Goal: Transaction & Acquisition: Obtain resource

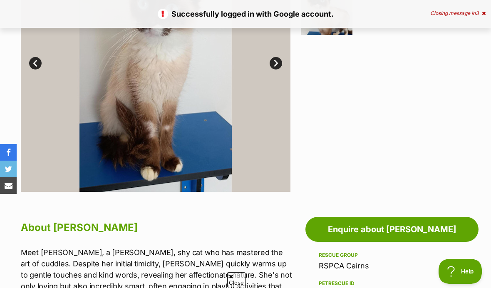
scroll to position [284, 0]
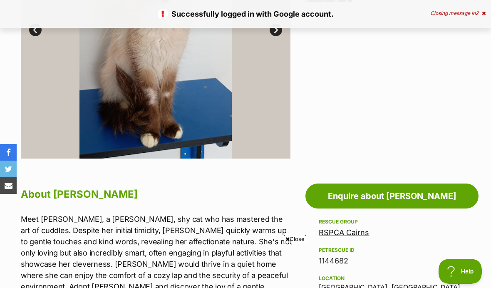
click at [436, 198] on link "Enquire about Iris" at bounding box center [392, 196] width 173 height 25
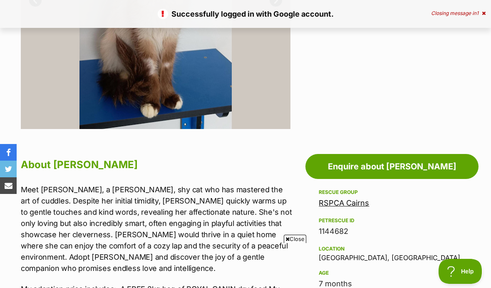
scroll to position [0, 0]
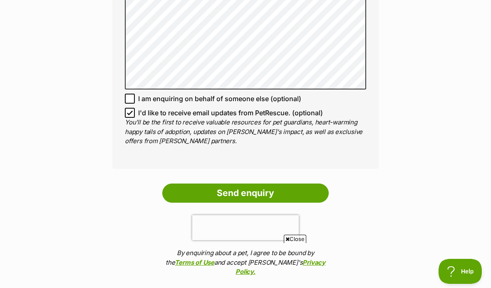
scroll to position [595, 0]
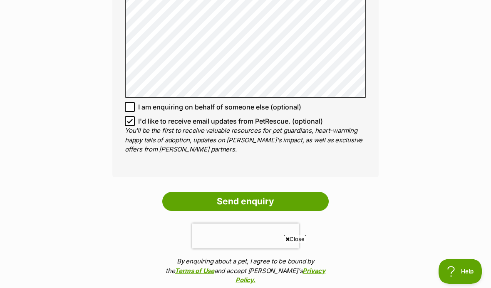
click at [127, 116] on input "I'd like to receive email updates from PetRescue. (optional)" at bounding box center [130, 121] width 10 height 10
checkbox input "false"
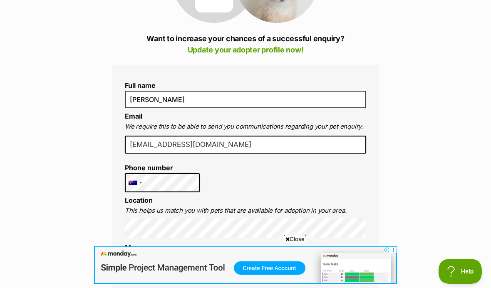
scroll to position [0, 0]
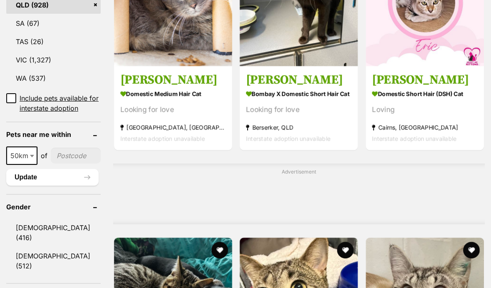
scroll to position [577, 0]
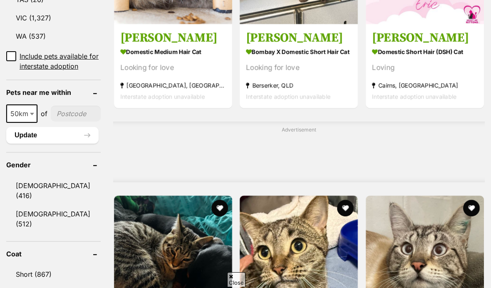
click at [62, 122] on input"] "postcode" at bounding box center [76, 114] width 50 height 16
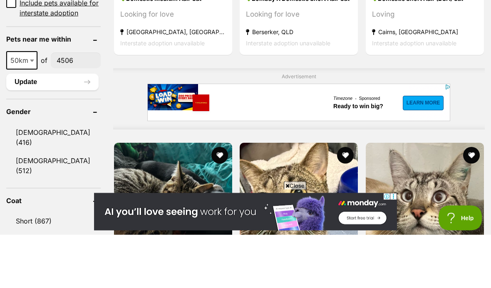
scroll to position [0, 0]
type input"] "4506"
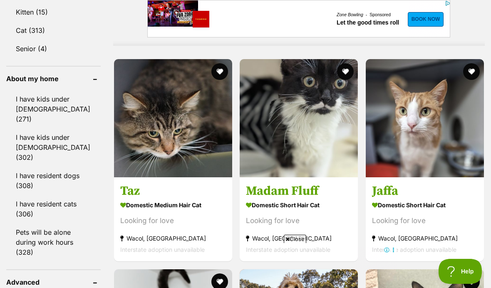
scroll to position [714, 0]
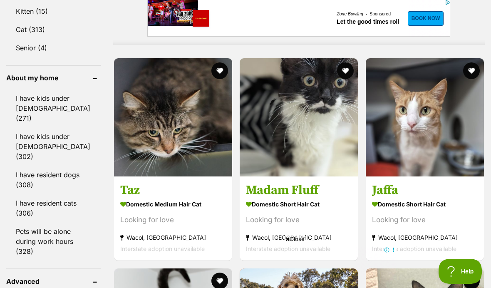
click at [263, 192] on h3 "Madam Fluff" at bounding box center [299, 190] width 106 height 16
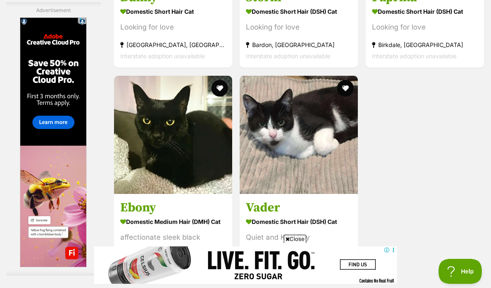
scroll to position [1638, 0]
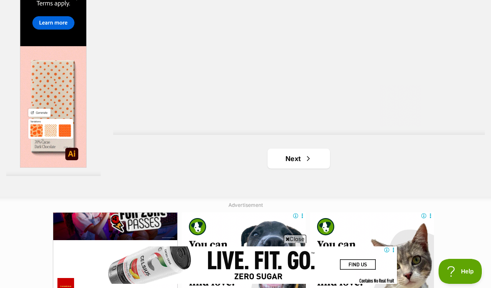
click at [290, 169] on link "Next" at bounding box center [299, 159] width 62 height 20
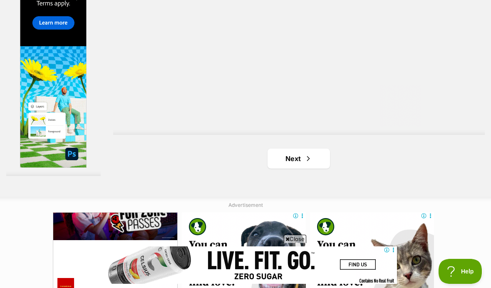
scroll to position [1940, 0]
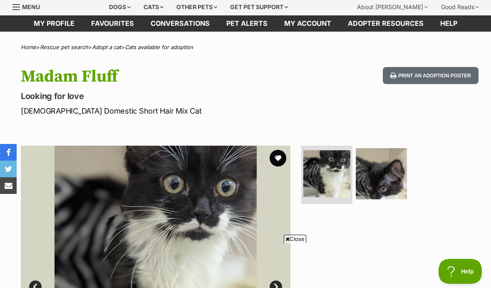
scroll to position [29, 0]
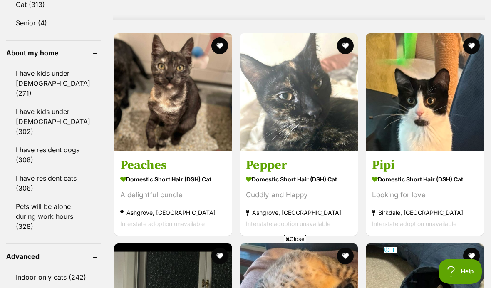
scroll to position [750, 0]
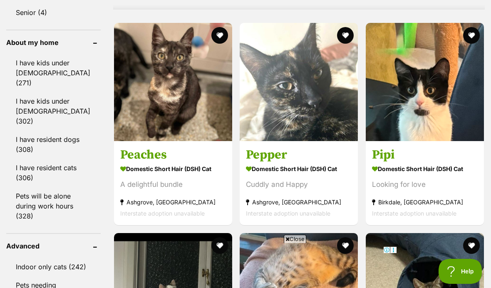
click at [453, 85] on img at bounding box center [425, 82] width 118 height 118
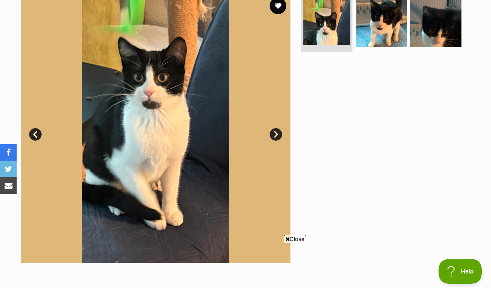
scroll to position [179, 0]
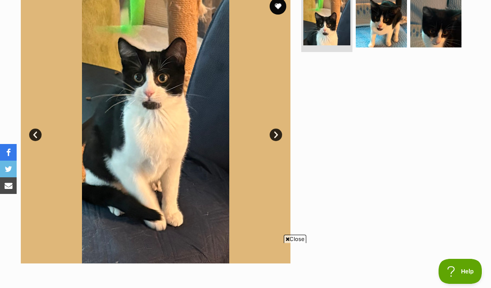
click at [280, 128] on img at bounding box center [156, 129] width 270 height 270
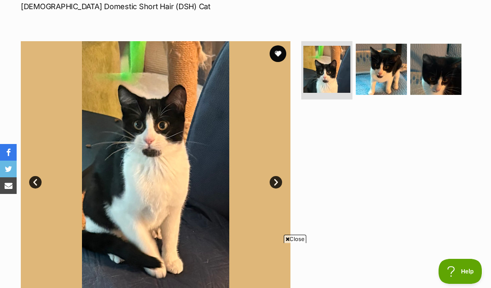
scroll to position [106, 0]
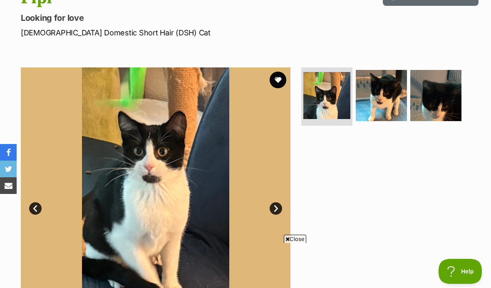
click at [389, 95] on img at bounding box center [381, 95] width 51 height 51
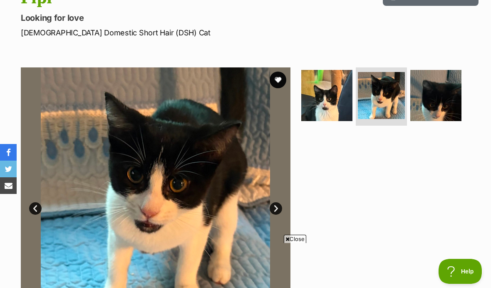
click at [441, 92] on img at bounding box center [436, 95] width 51 height 51
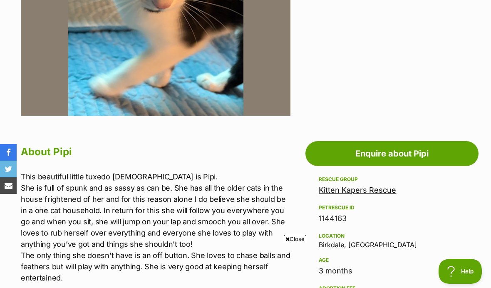
scroll to position [336, 0]
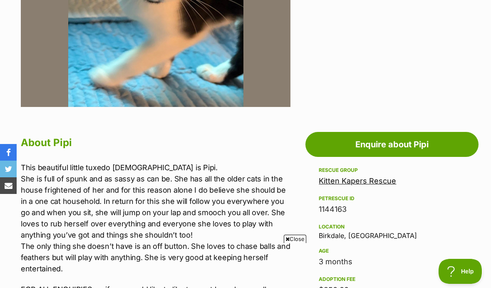
click at [446, 142] on link "Enquire about Pipi" at bounding box center [392, 144] width 173 height 25
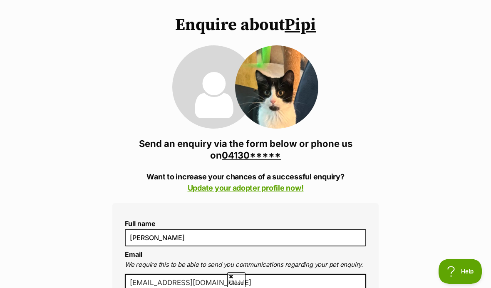
click at [224, 156] on link "04130*****" at bounding box center [251, 155] width 59 height 11
click at [232, 157] on link "0413081825" at bounding box center [251, 155] width 55 height 11
click at [233, 151] on link "0413081825" at bounding box center [251, 155] width 55 height 11
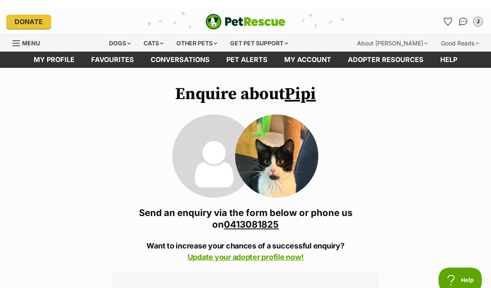
scroll to position [6, 0]
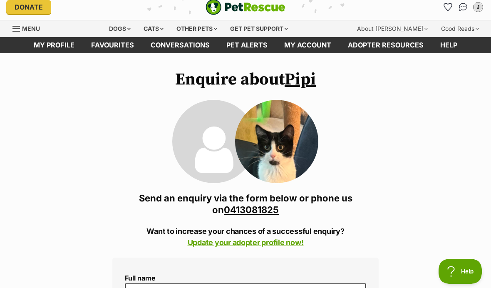
click at [313, 80] on link "Pipi" at bounding box center [300, 79] width 31 height 21
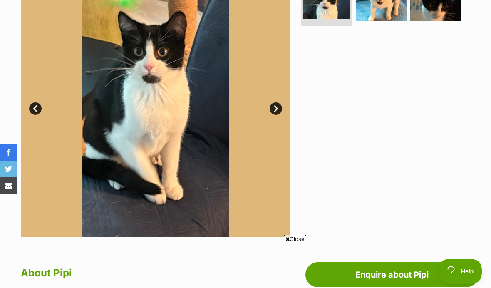
click at [280, 107] on link "Next" at bounding box center [276, 108] width 12 height 12
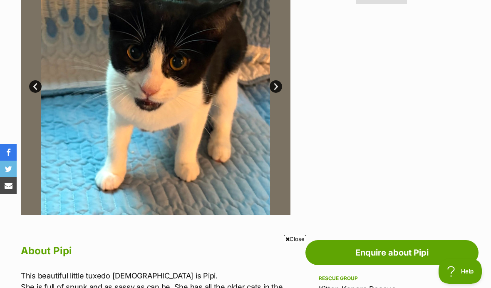
scroll to position [224, 0]
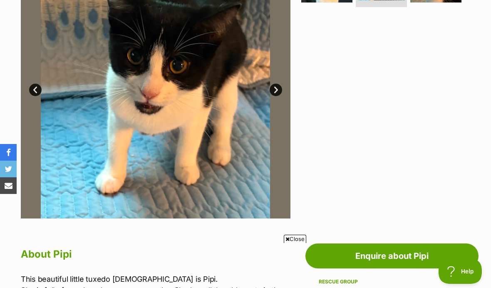
click at [279, 87] on link "Next" at bounding box center [276, 90] width 12 height 12
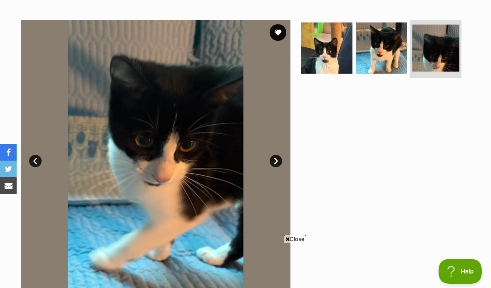
scroll to position [166, 0]
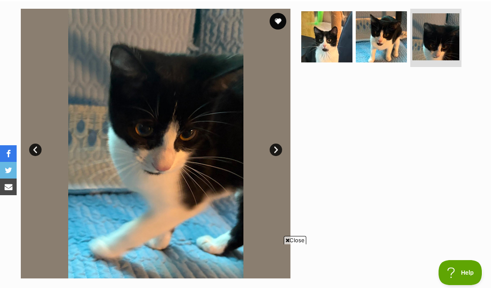
click at [286, 149] on img at bounding box center [156, 142] width 270 height 270
click at [274, 147] on link "Next" at bounding box center [276, 148] width 12 height 12
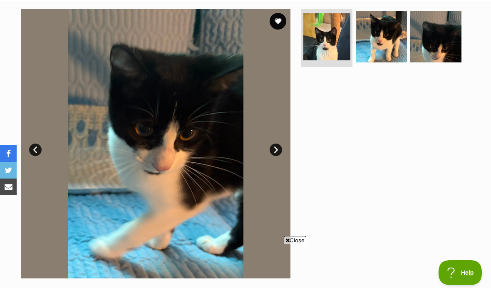
scroll to position [164, 0]
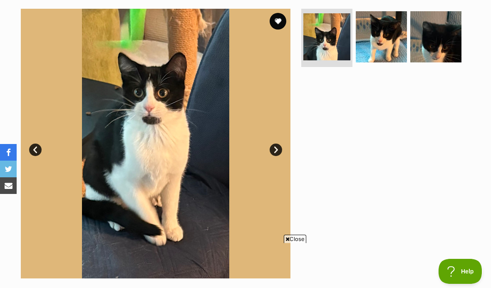
click at [270, 140] on img at bounding box center [156, 144] width 270 height 270
click at [390, 43] on img at bounding box center [381, 36] width 51 height 51
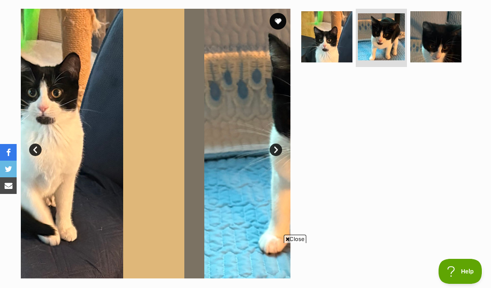
click at [439, 43] on img at bounding box center [436, 36] width 51 height 51
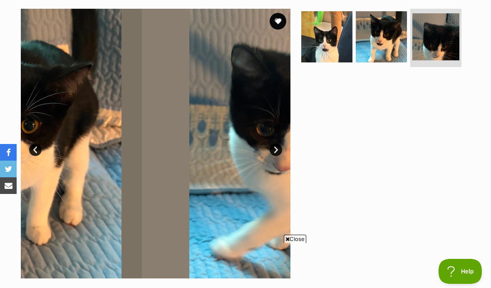
click at [342, 42] on img at bounding box center [326, 36] width 51 height 51
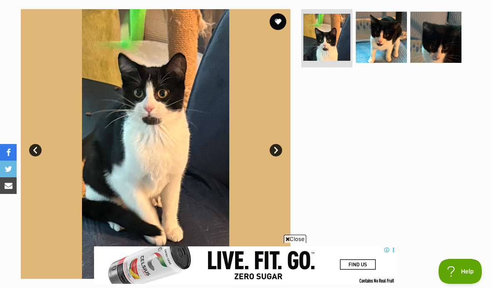
scroll to position [157, 0]
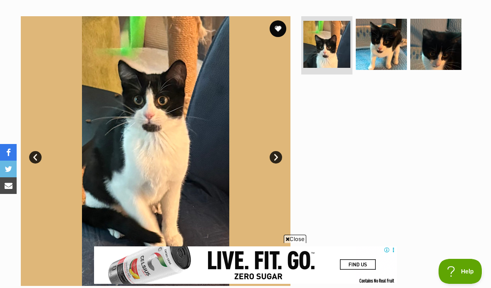
click at [275, 155] on link "Next" at bounding box center [276, 157] width 12 height 12
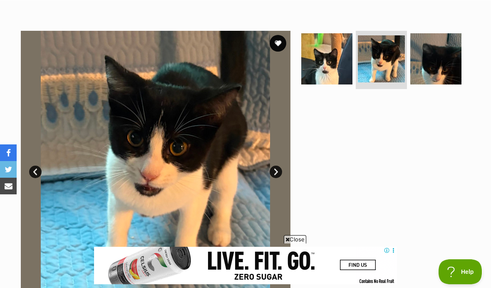
click at [274, 169] on link "Next" at bounding box center [276, 171] width 12 height 12
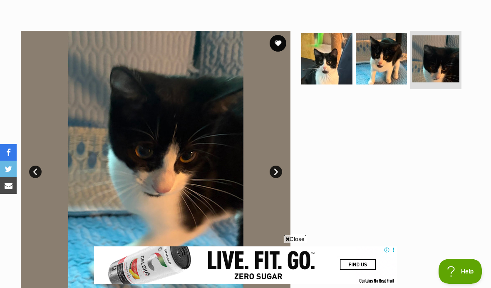
click at [278, 170] on link "Next" at bounding box center [276, 172] width 12 height 12
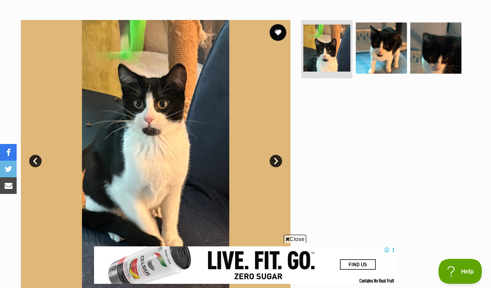
scroll to position [154, 0]
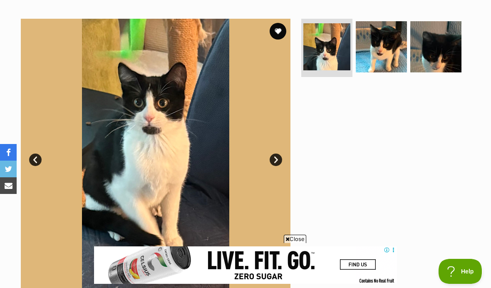
click at [279, 163] on link "Next" at bounding box center [276, 160] width 12 height 12
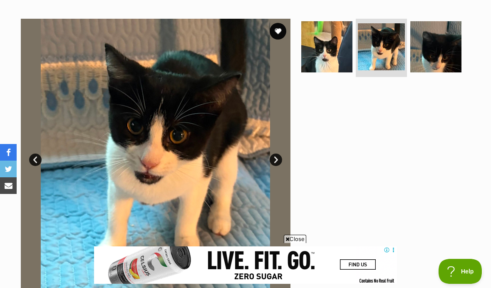
click at [283, 169] on img at bounding box center [156, 154] width 270 height 270
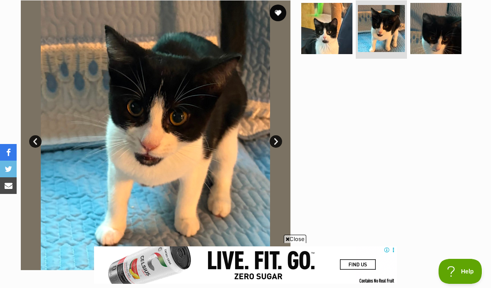
scroll to position [173, 0]
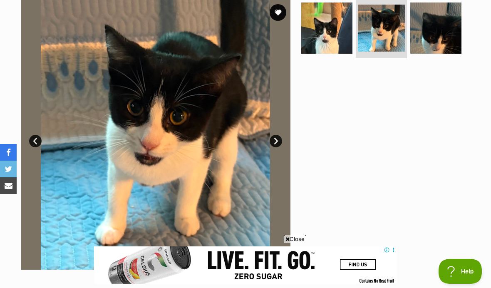
click at [282, 139] on link "Next" at bounding box center [276, 141] width 12 height 12
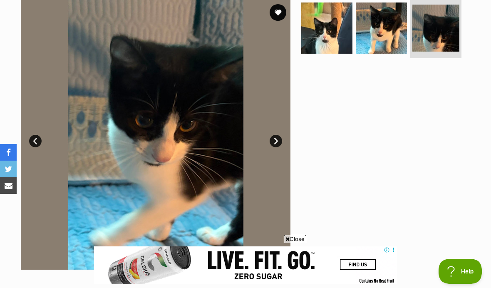
click at [271, 142] on link "Next" at bounding box center [276, 141] width 12 height 12
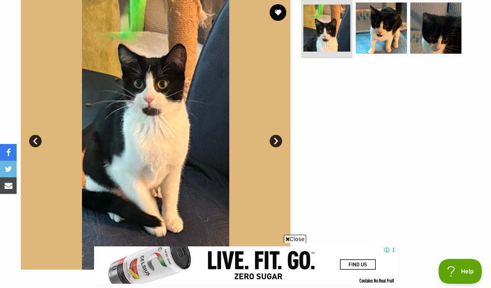
click at [276, 139] on link "Next" at bounding box center [276, 141] width 12 height 12
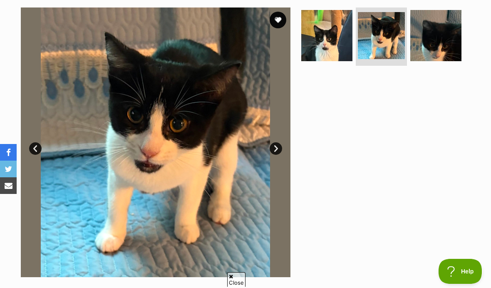
scroll to position [274, 0]
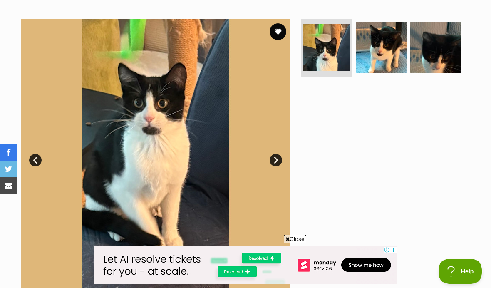
click at [293, 243] on span "Close" at bounding box center [295, 239] width 22 height 8
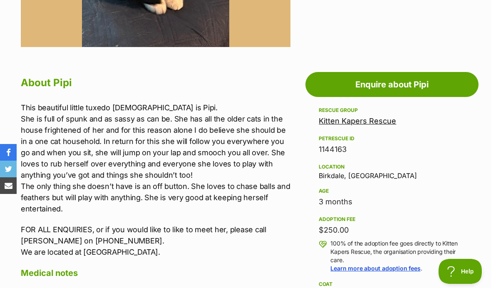
scroll to position [396, 0]
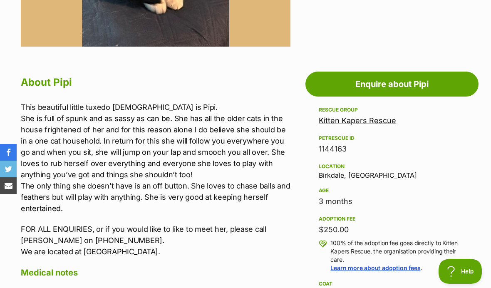
click at [378, 125] on link "Kitten Kapers Rescue" at bounding box center [357, 120] width 77 height 9
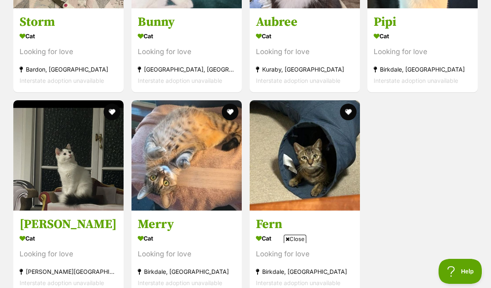
scroll to position [1270, 0]
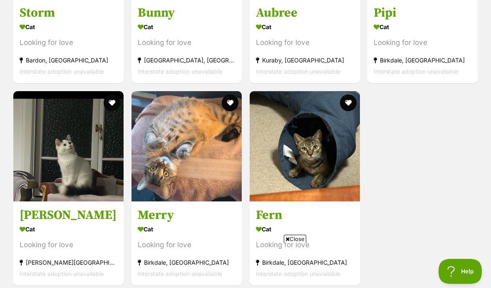
click at [80, 153] on img at bounding box center [68, 146] width 110 height 110
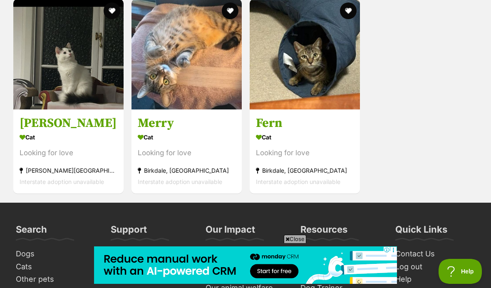
scroll to position [1335, 0]
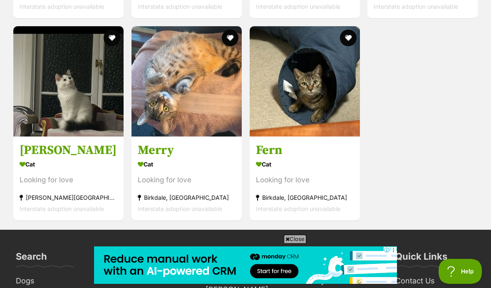
click at [279, 82] on img at bounding box center [305, 81] width 110 height 110
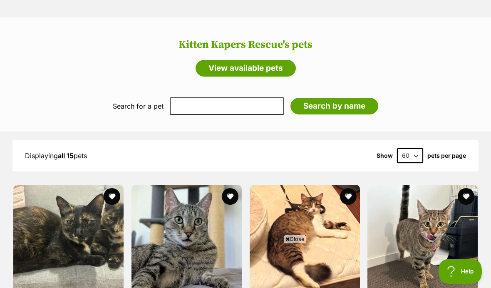
scroll to position [567, 0]
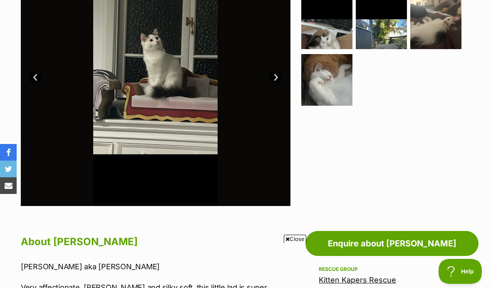
scroll to position [229, 0]
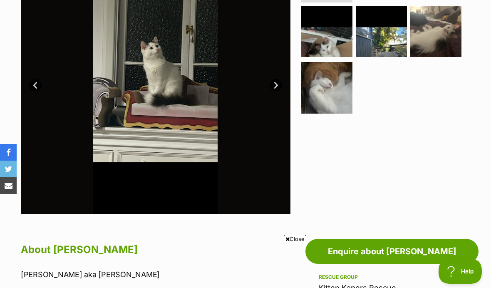
click at [87, 120] on img at bounding box center [156, 79] width 270 height 270
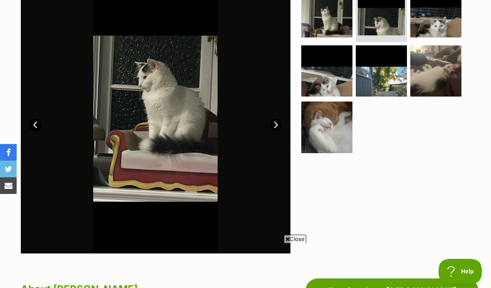
scroll to position [188, 0]
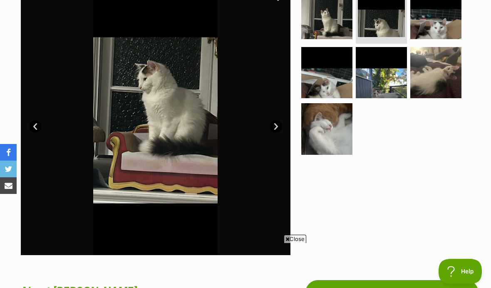
click at [342, 129] on img at bounding box center [326, 128] width 51 height 51
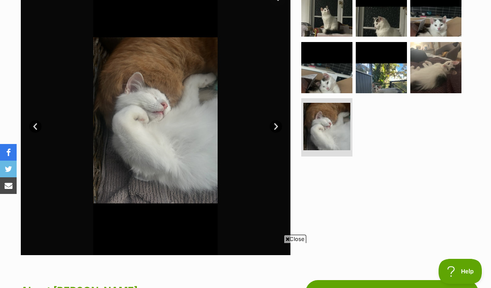
click at [436, 71] on img at bounding box center [436, 67] width 51 height 51
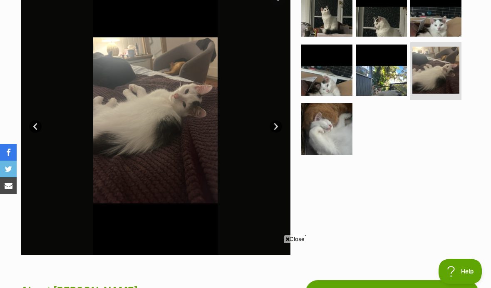
click at [398, 68] on img at bounding box center [381, 70] width 51 height 51
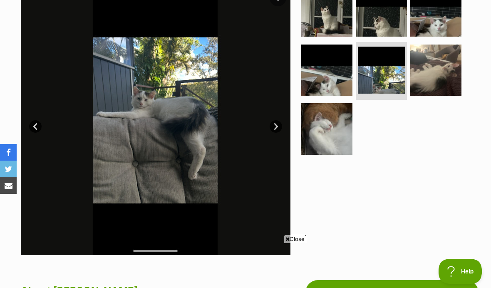
click at [335, 75] on img at bounding box center [326, 70] width 51 height 51
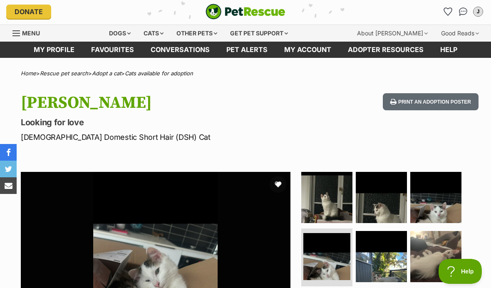
scroll to position [0, 0]
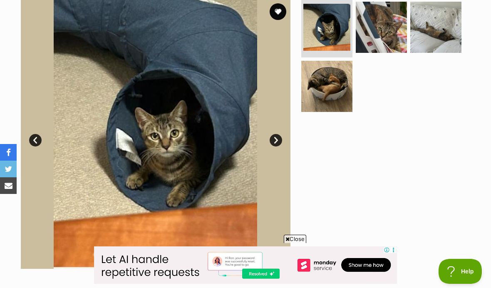
scroll to position [175, 0]
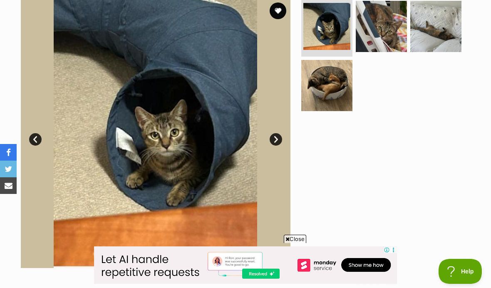
click at [376, 28] on img at bounding box center [381, 26] width 51 height 51
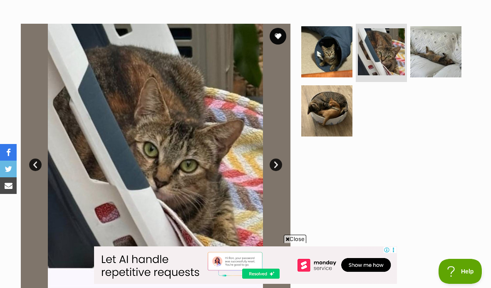
scroll to position [0, 0]
click at [431, 57] on img at bounding box center [436, 51] width 51 height 51
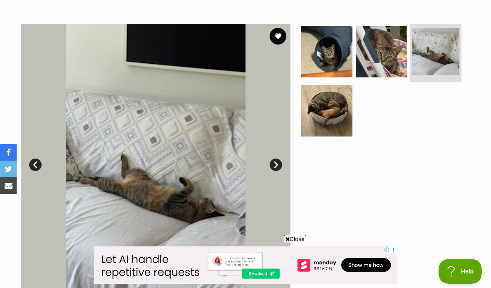
click at [331, 122] on img at bounding box center [326, 110] width 51 height 51
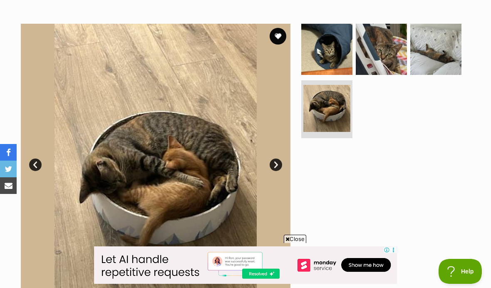
click at [332, 65] on img at bounding box center [326, 49] width 51 height 51
